Goal: Use online tool/utility: Utilize a website feature to perform a specific function

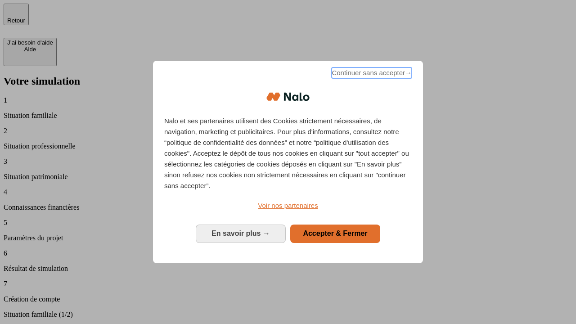
click at [371, 74] on span "Continuer sans accepter →" at bounding box center [372, 72] width 80 height 11
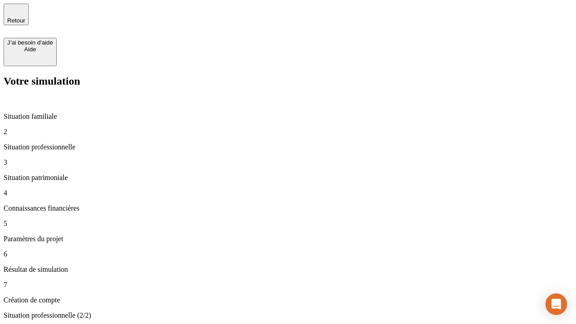
type input "30 000"
type input "40 000"
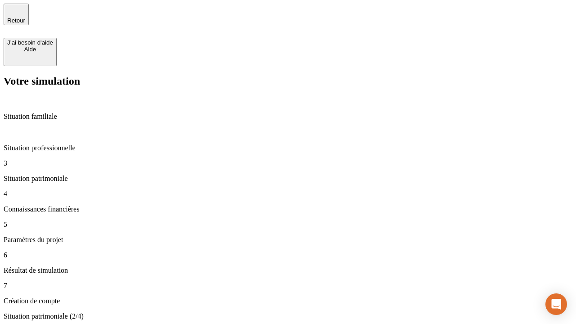
type input "1 100"
type input "20"
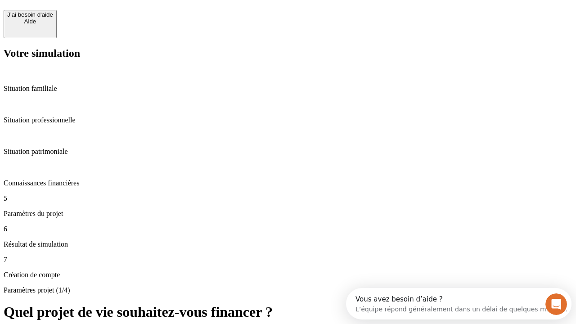
scroll to position [8, 0]
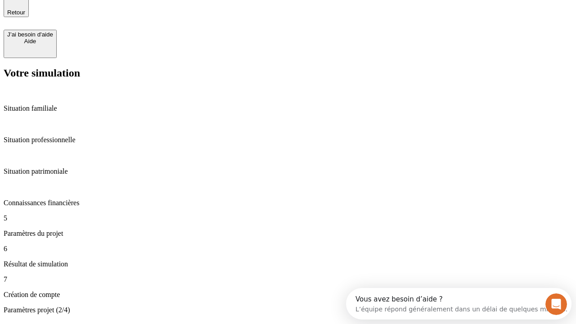
type input "40"
type input "62"
type input "50 000"
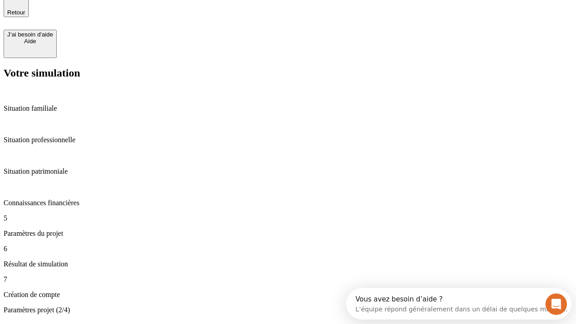
type input "640"
